Goal: Check status

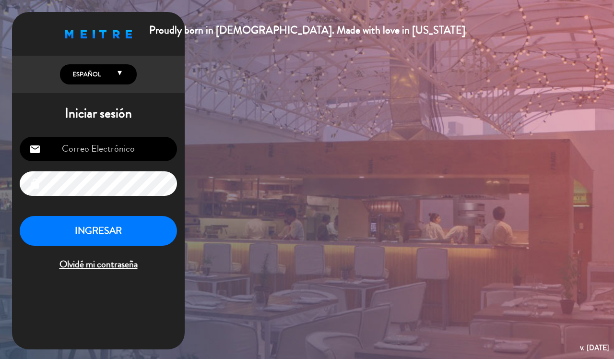
type input "[EMAIL_ADDRESS][DOMAIN_NAME]"
click at [85, 234] on button "INGRESAR" at bounding box center [98, 231] width 157 height 30
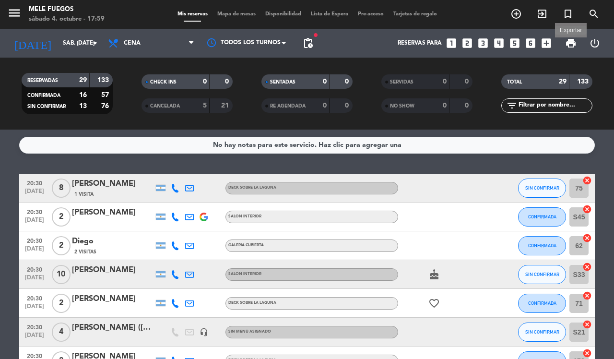
click at [572, 37] on span "print" at bounding box center [571, 43] width 12 height 12
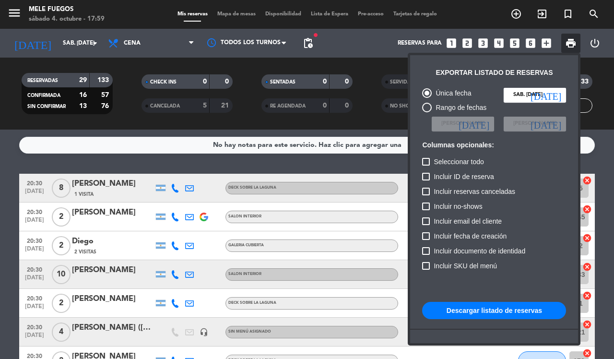
click at [490, 313] on button "Descargar listado de reservas" at bounding box center [494, 310] width 144 height 17
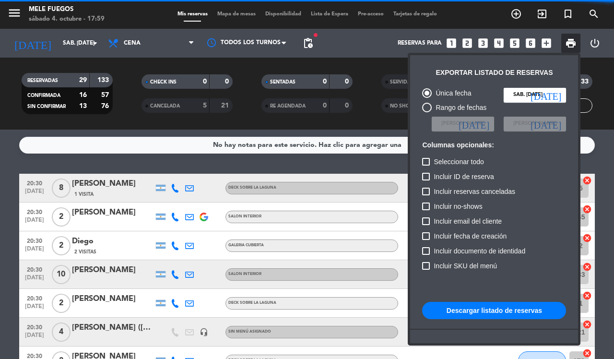
click at [490, 306] on button "Descargar listado de reservas" at bounding box center [494, 310] width 144 height 17
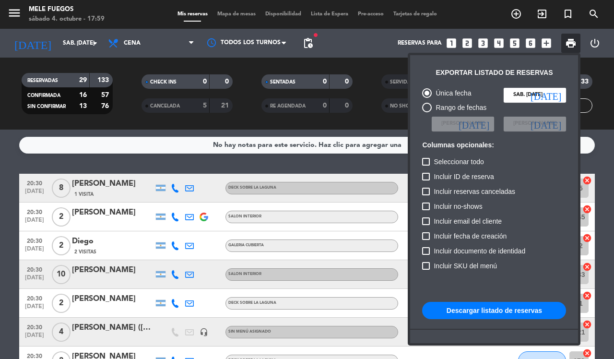
click at [609, 96] on div at bounding box center [307, 179] width 614 height 359
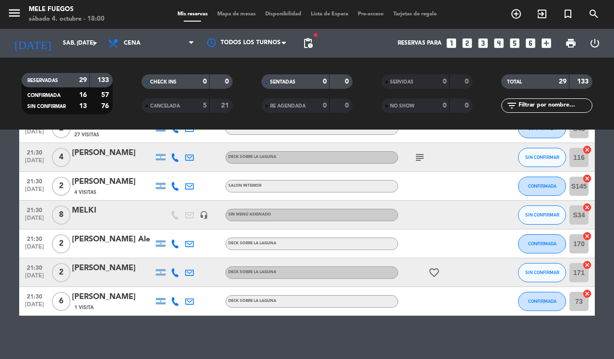
scroll to position [723, 0]
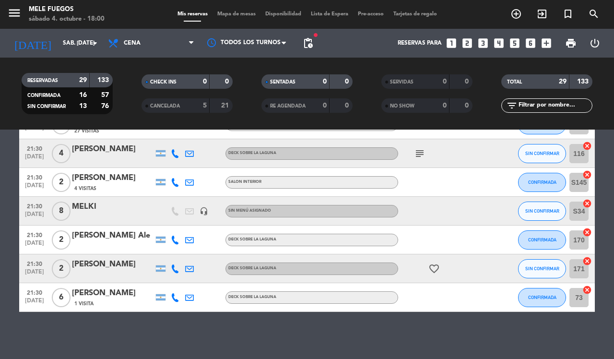
click at [434, 269] on icon "favorite_border" at bounding box center [434, 269] width 12 height 12
click at [382, 329] on div "No hay notas para este servicio. Haz clic para agregar una 20:30 [DATE] 8 [PERS…" at bounding box center [307, 243] width 614 height 229
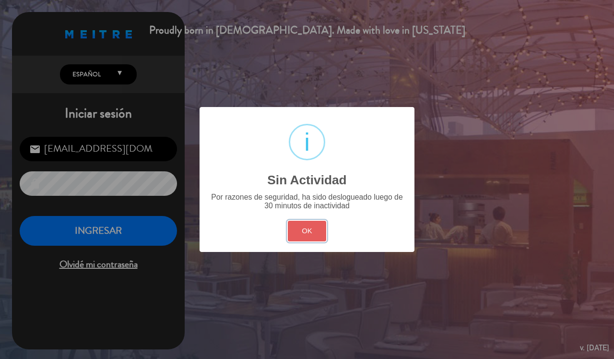
click at [301, 236] on button "OK" at bounding box center [307, 231] width 39 height 21
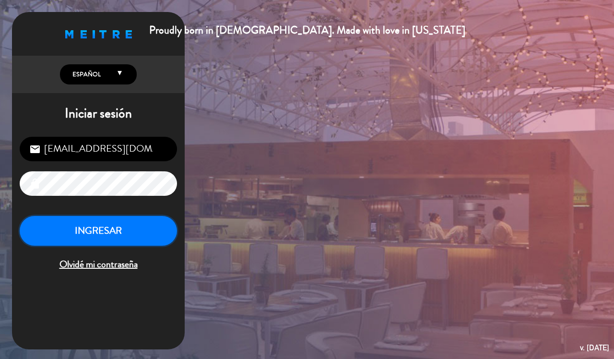
click at [133, 241] on button "INGRESAR" at bounding box center [98, 231] width 157 height 30
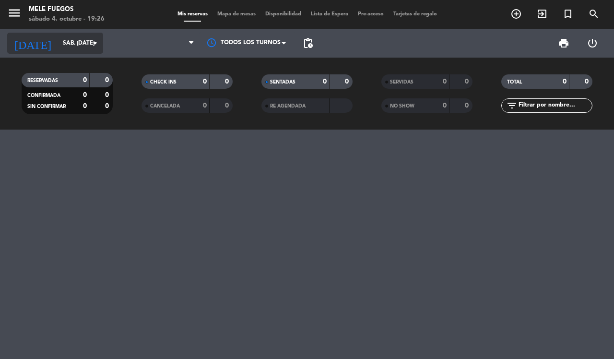
click at [68, 49] on input "sáb. [DATE]" at bounding box center [96, 43] width 76 height 16
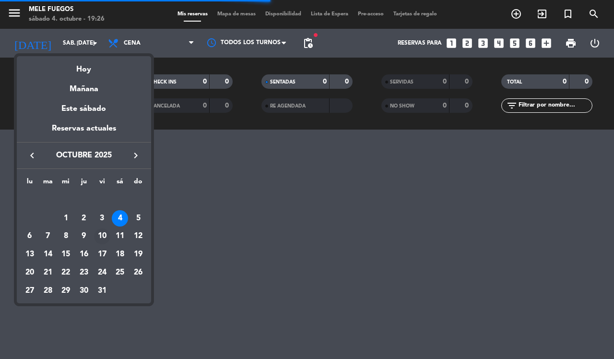
click at [100, 233] on div "10" at bounding box center [102, 236] width 16 height 16
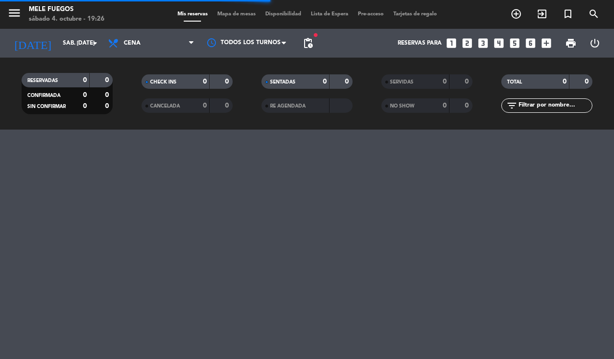
type input "vie. [DATE]"
